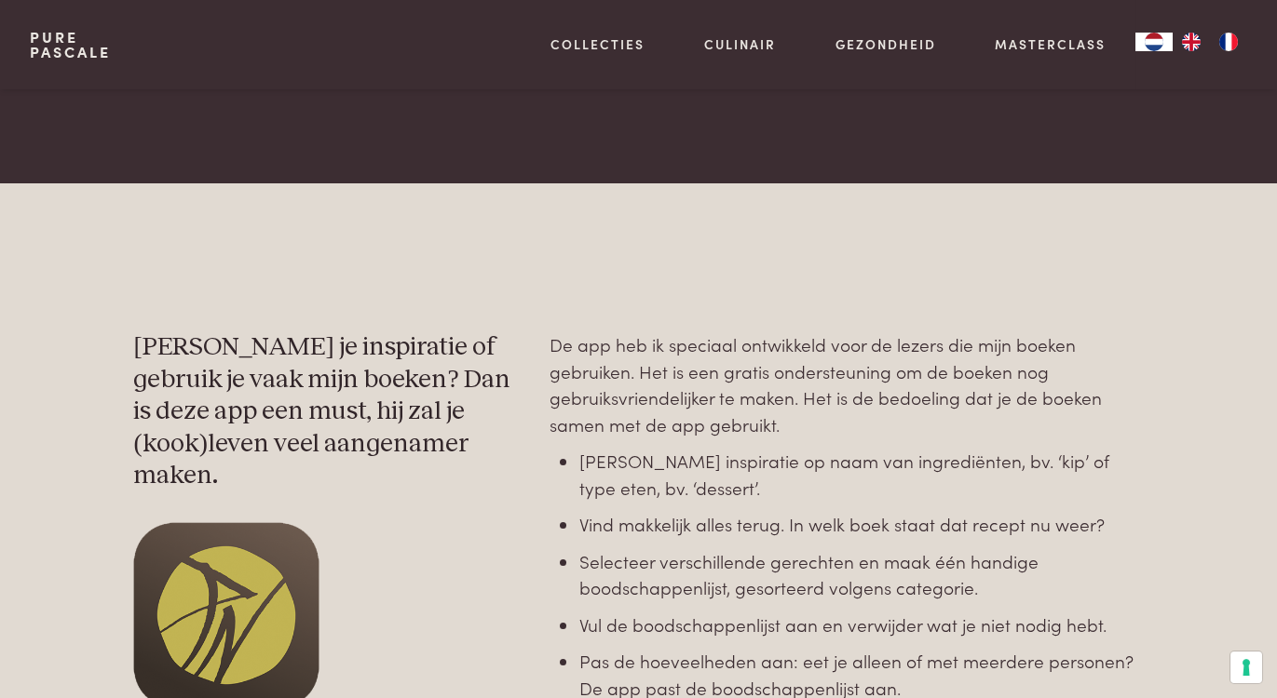
scroll to position [582, 0]
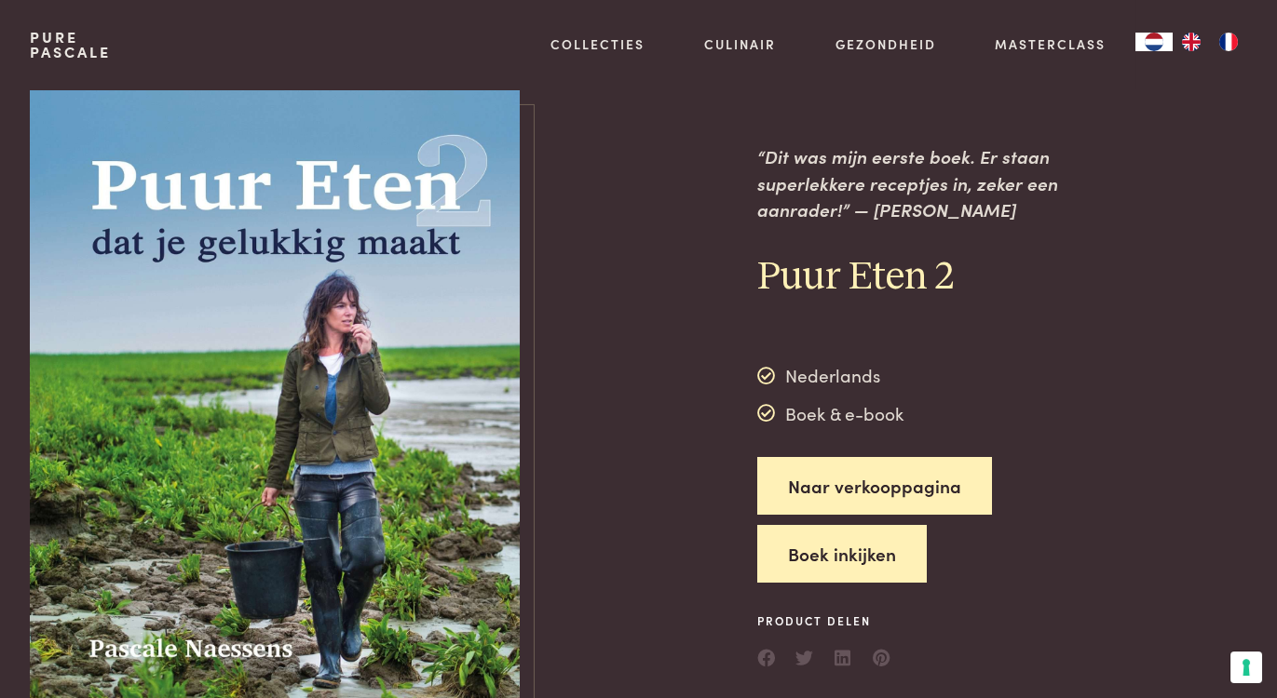
click at [856, 558] on button "Boek inkijken" at bounding box center [841, 554] width 169 height 59
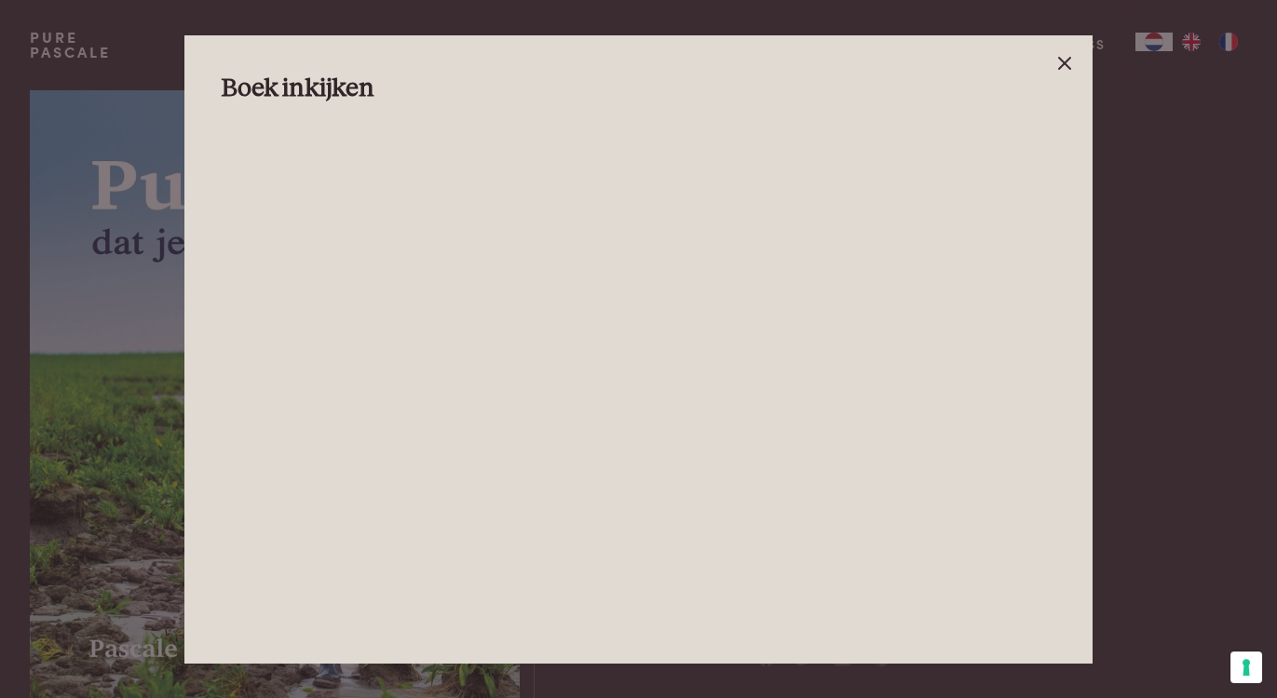
click at [1063, 61] on line at bounding box center [1064, 63] width 11 height 11
